Goal: Register for event/course

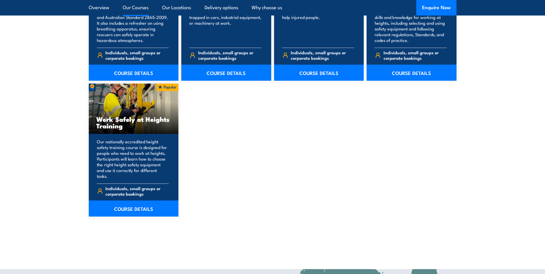
scroll to position [689, 0]
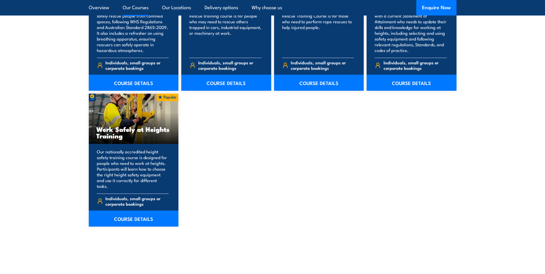
click at [120, 210] on link "COURSE DETAILS" at bounding box center [134, 218] width 90 height 16
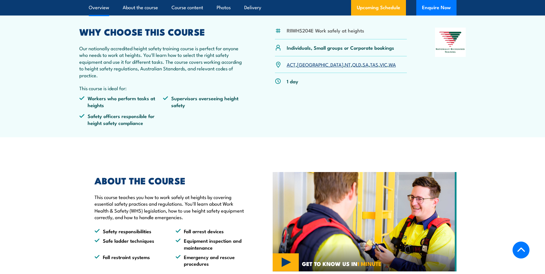
scroll to position [115, 0]
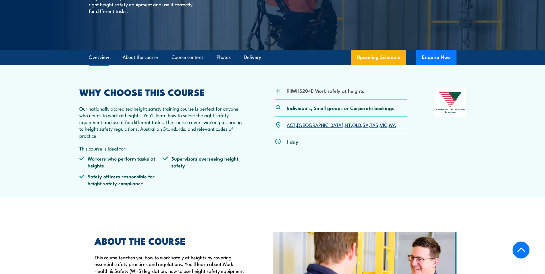
click at [352, 126] on link "QLD" at bounding box center [356, 124] width 9 height 7
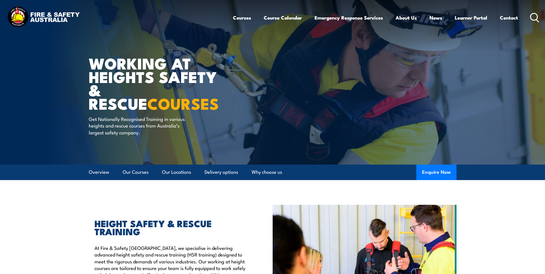
click at [287, 18] on link "Course Calendar" at bounding box center [283, 17] width 38 height 15
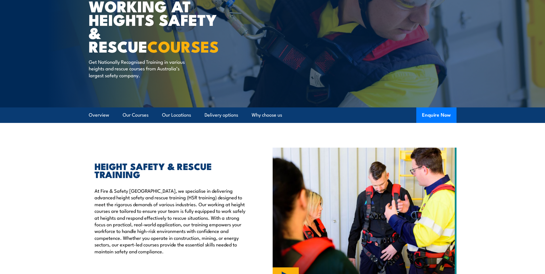
scroll to position [57, 0]
